Goal: Task Accomplishment & Management: Manage account settings

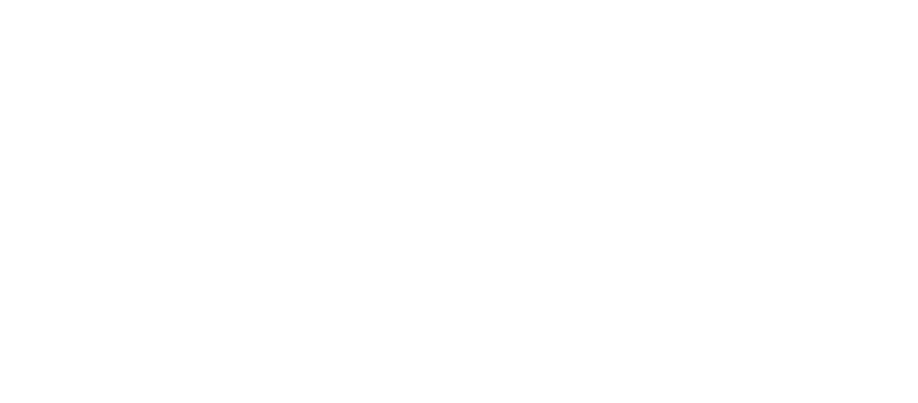
type input "[EMAIL_ADDRESS][DOMAIN_NAME]"
drag, startPoint x: 914, startPoint y: 402, endPoint x: 914, endPoint y: 409, distance: 7.2
click at [914, 402] on html "Email [EMAIL_ADDRESS][DOMAIN_NAME] Email Password Password Forgot password? Sig…" at bounding box center [459, 201] width 918 height 403
click at [914, 402] on div at bounding box center [459, 201] width 918 height 403
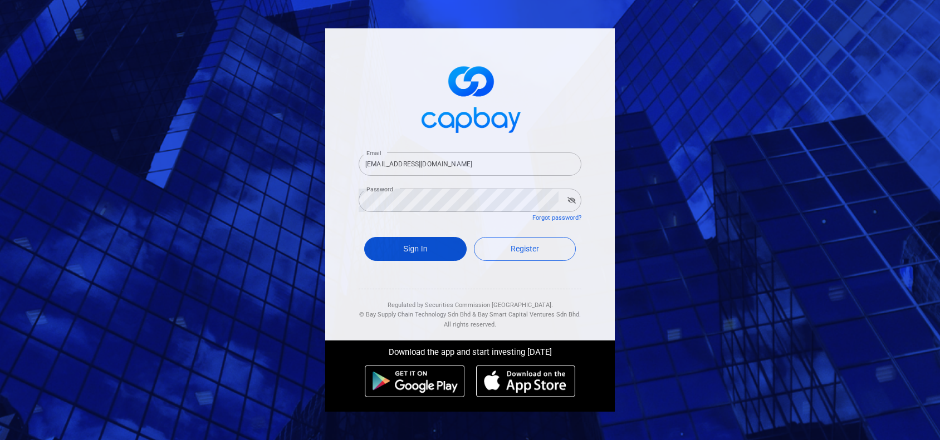
click at [376, 244] on button "Sign In" at bounding box center [415, 249] width 102 height 24
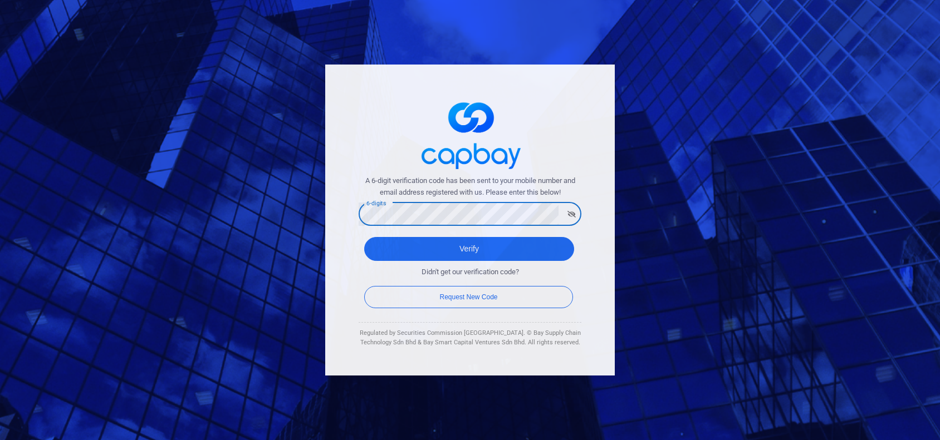
click at [364, 237] on button "Verify" at bounding box center [469, 249] width 210 height 24
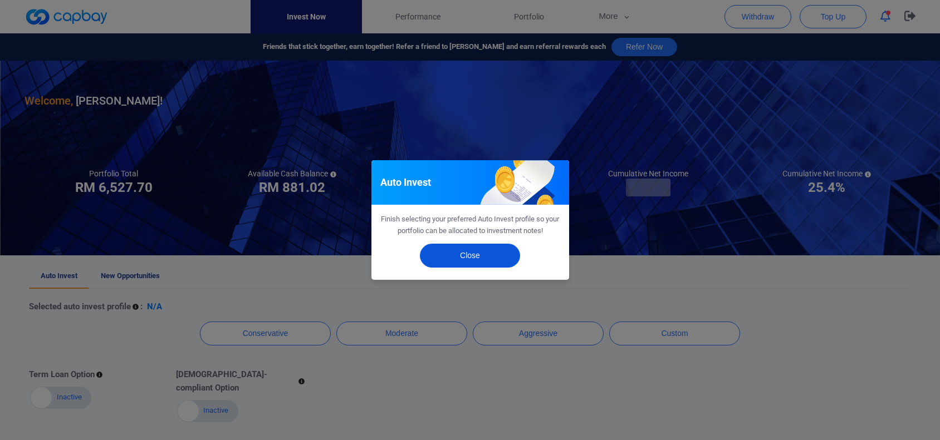
click at [475, 261] on button "Close" at bounding box center [470, 256] width 100 height 24
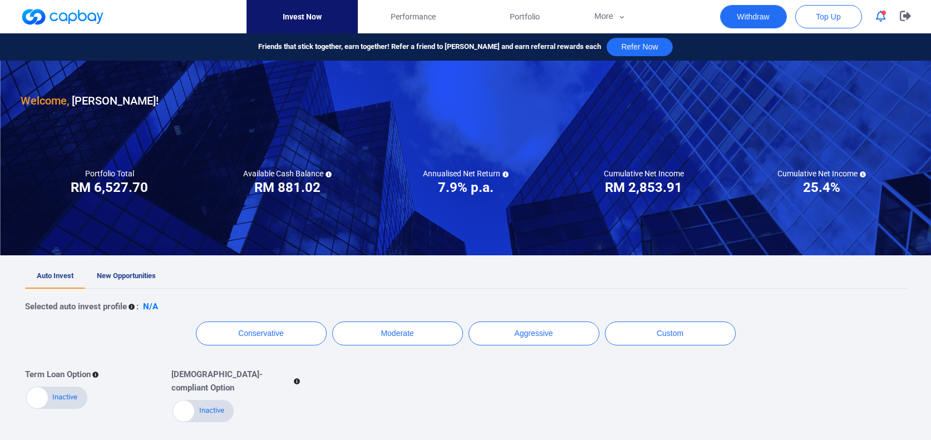
click at [770, 13] on button "Withdraw" at bounding box center [753, 16] width 67 height 23
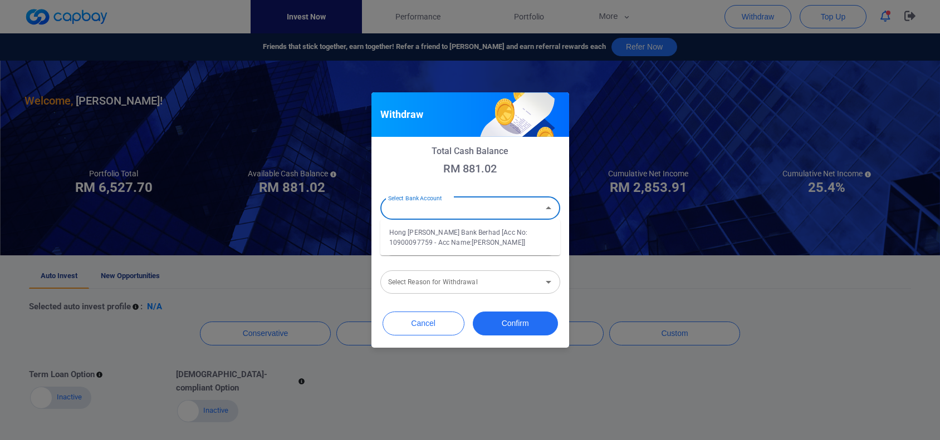
click at [468, 211] on input "Select Bank Account" at bounding box center [460, 208] width 155 height 21
click at [454, 234] on li "Hong [PERSON_NAME] Bank Berhad [Acc No: 10900097759 - Acc Name:[PERSON_NAME]]" at bounding box center [470, 237] width 180 height 27
type input "Hong [PERSON_NAME] Bank Berhad [Acc No: 10900097759 - Acc Name:[PERSON_NAME]]"
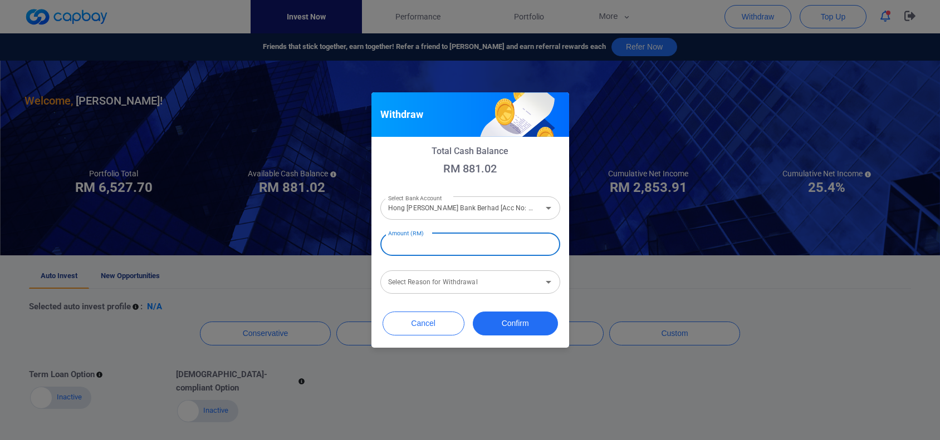
click at [456, 246] on input "Amount (RM)" at bounding box center [470, 244] width 180 height 23
type input "RM 881.02"
click at [448, 302] on div "Total Cash Balance RM 881.02 Select Bank Account Hong [PERSON_NAME] Bank Berhad…" at bounding box center [470, 221] width 198 height 168
click at [455, 283] on div "Select Reason for Withdrawal Select Reason for Withdrawal" at bounding box center [470, 281] width 180 height 25
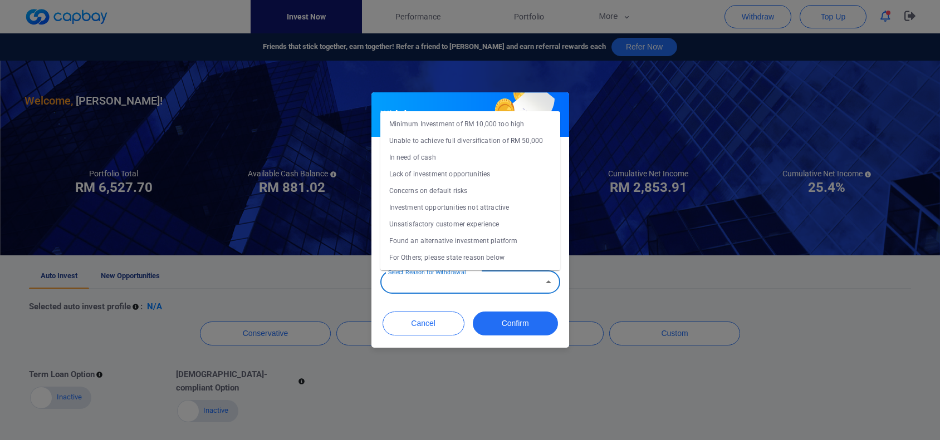
click at [429, 159] on li "In need of cash" at bounding box center [470, 157] width 180 height 17
type input "In need of cash"
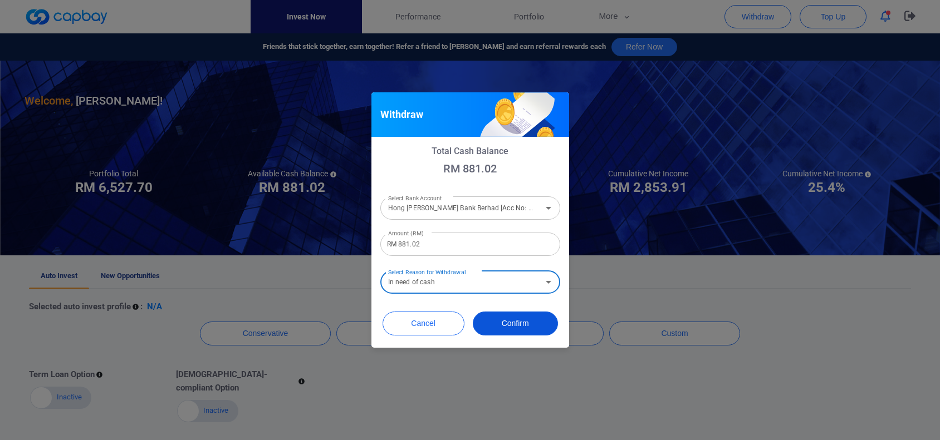
click at [504, 330] on button "Confirm" at bounding box center [515, 324] width 85 height 24
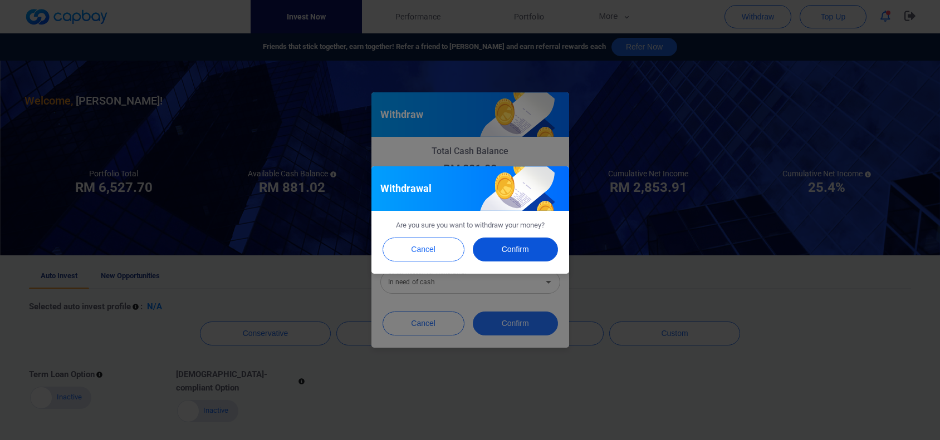
click at [513, 249] on button "Confirm" at bounding box center [515, 250] width 85 height 24
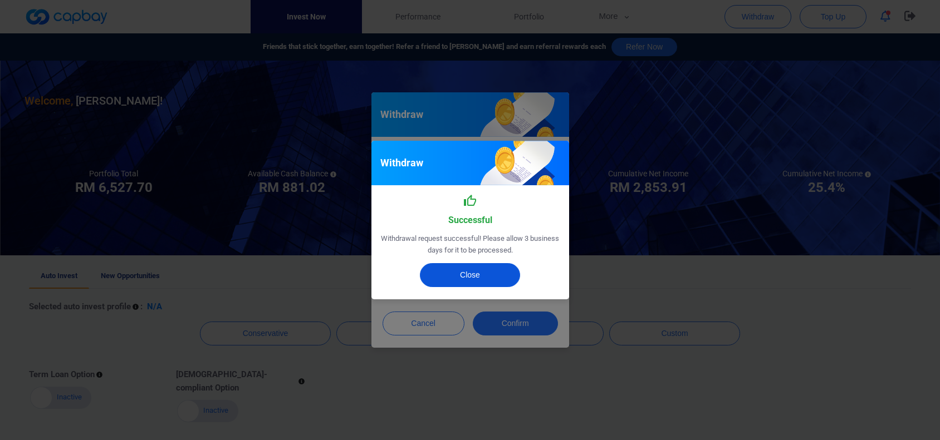
click at [489, 276] on button "Close" at bounding box center [470, 275] width 100 height 24
